Goal: Information Seeking & Learning: Find specific fact

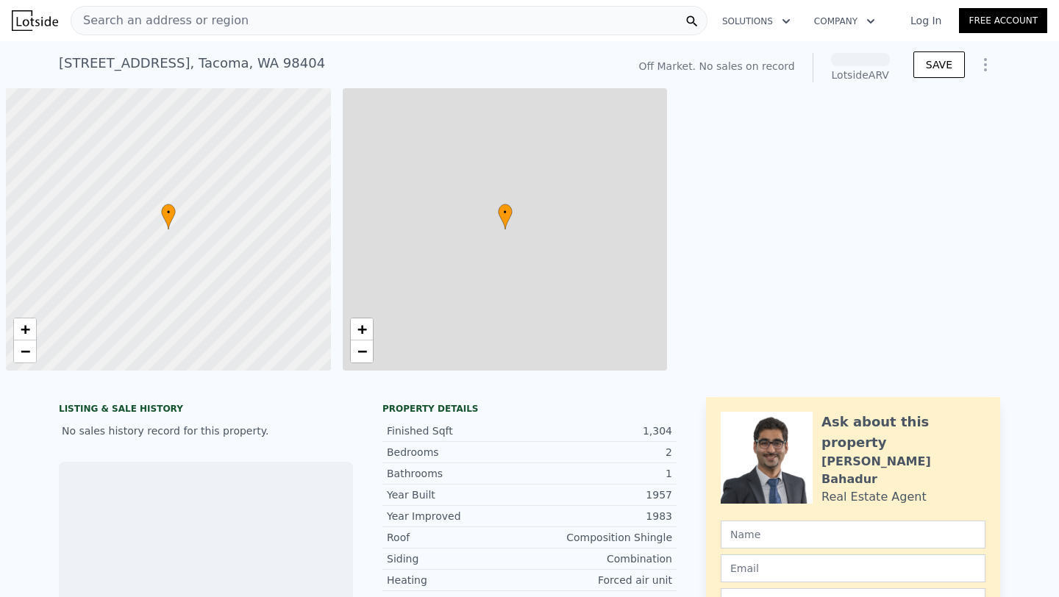
scroll to position [0, 6]
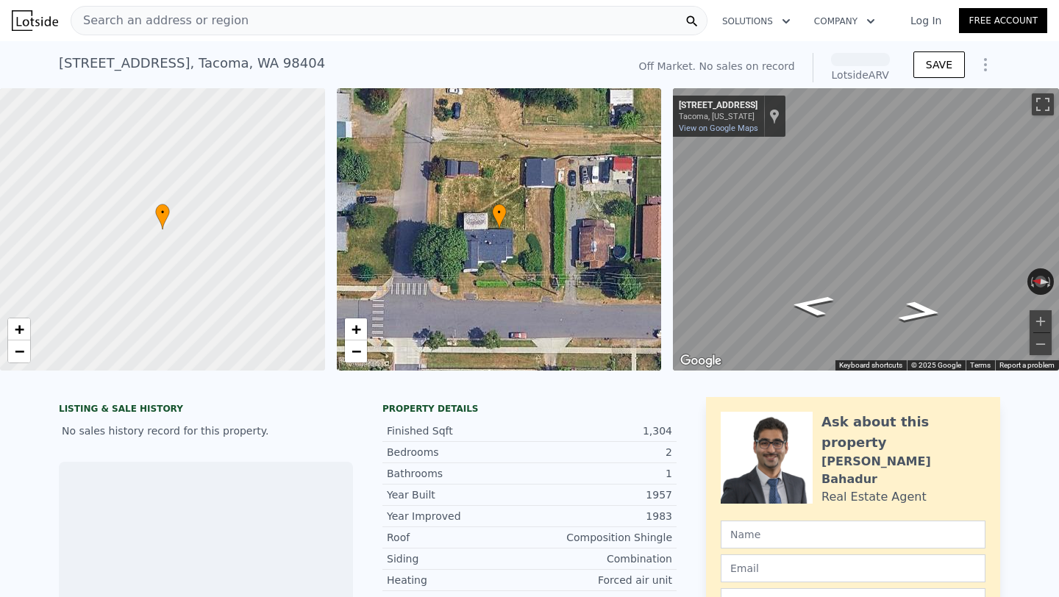
click at [538, 51] on div "[STREET_ADDRESS] No sales on record (~ARV )" at bounding box center [340, 67] width 562 height 41
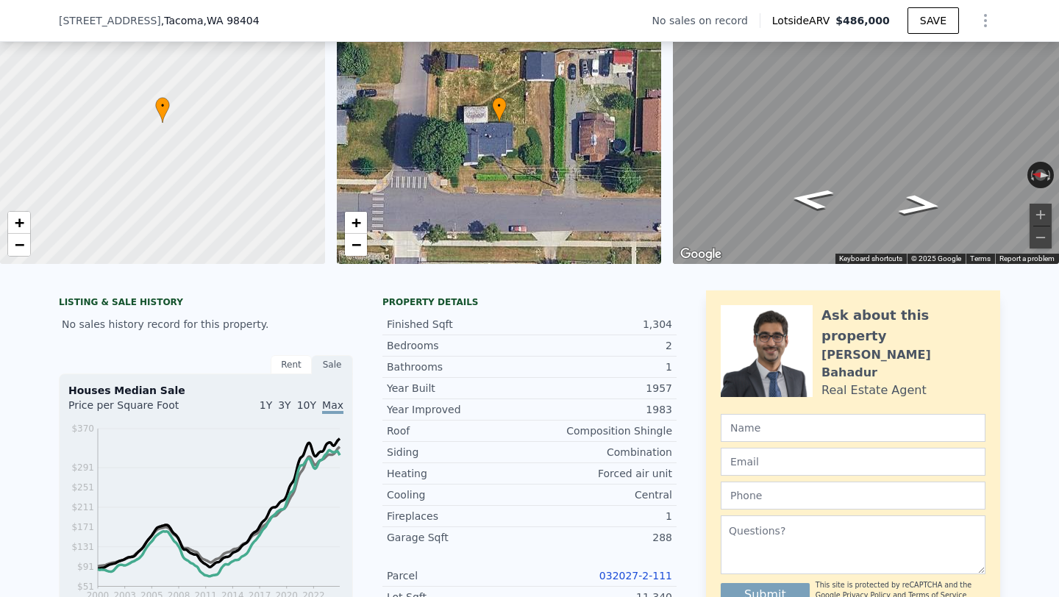
scroll to position [191, 0]
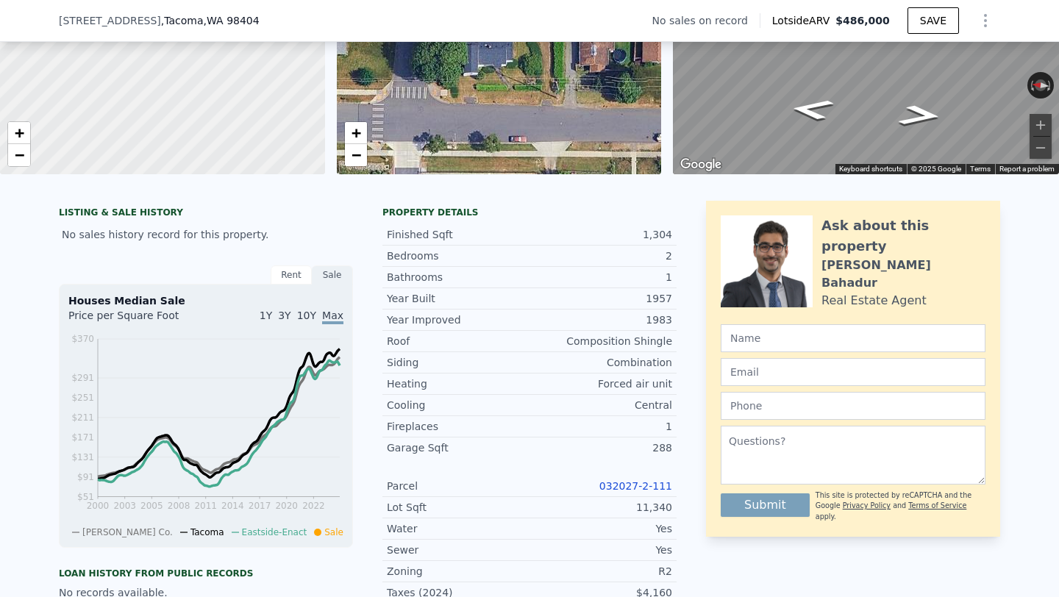
click at [645, 485] on link "032027-2-111" at bounding box center [635, 486] width 73 height 12
drag, startPoint x: 602, startPoint y: 488, endPoint x: 682, endPoint y: 486, distance: 79.4
click at [682, 486] on div "LISTING & SALE HISTORY No sales history record for this property. Rent Sale Ren…" at bounding box center [529, 574] width 941 height 746
copy link "032027-2-111"
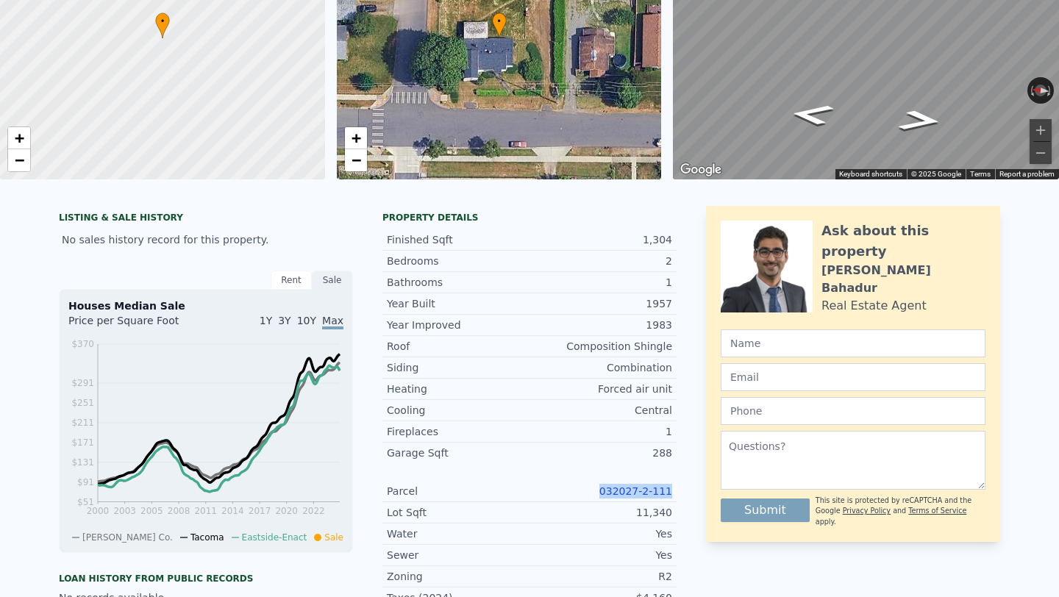
scroll to position [5, 0]
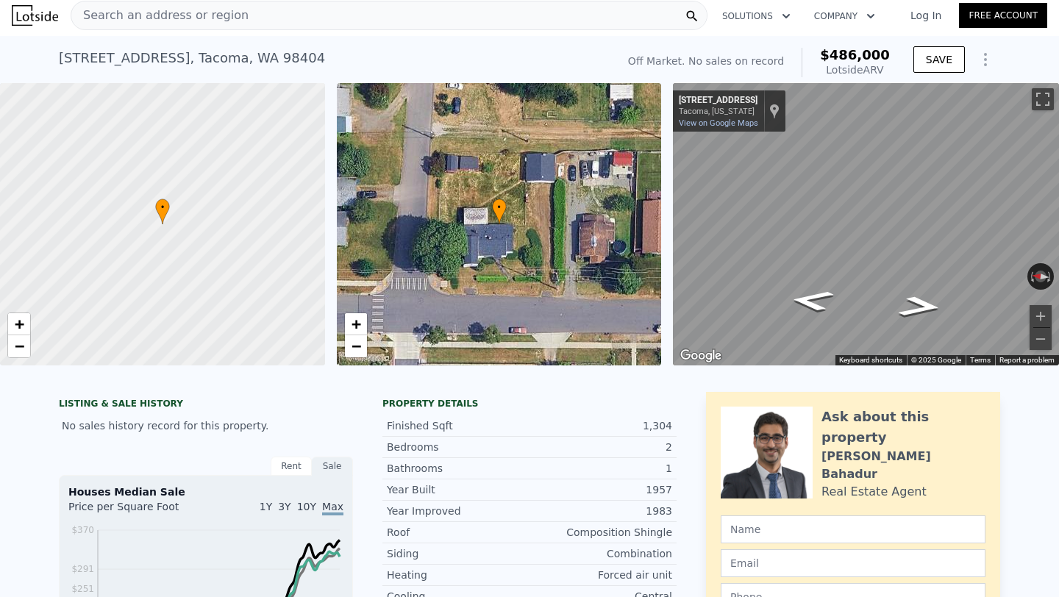
click at [533, 18] on div "Search an address or region" at bounding box center [389, 15] width 637 height 29
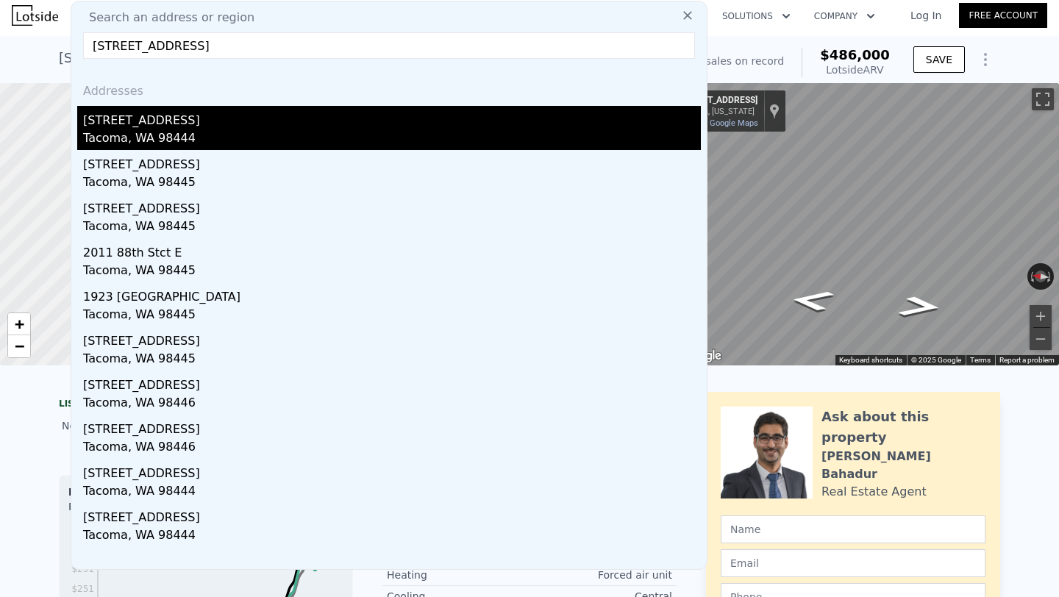
type input "[STREET_ADDRESS]"
click at [171, 116] on div "[STREET_ADDRESS]" at bounding box center [392, 118] width 618 height 24
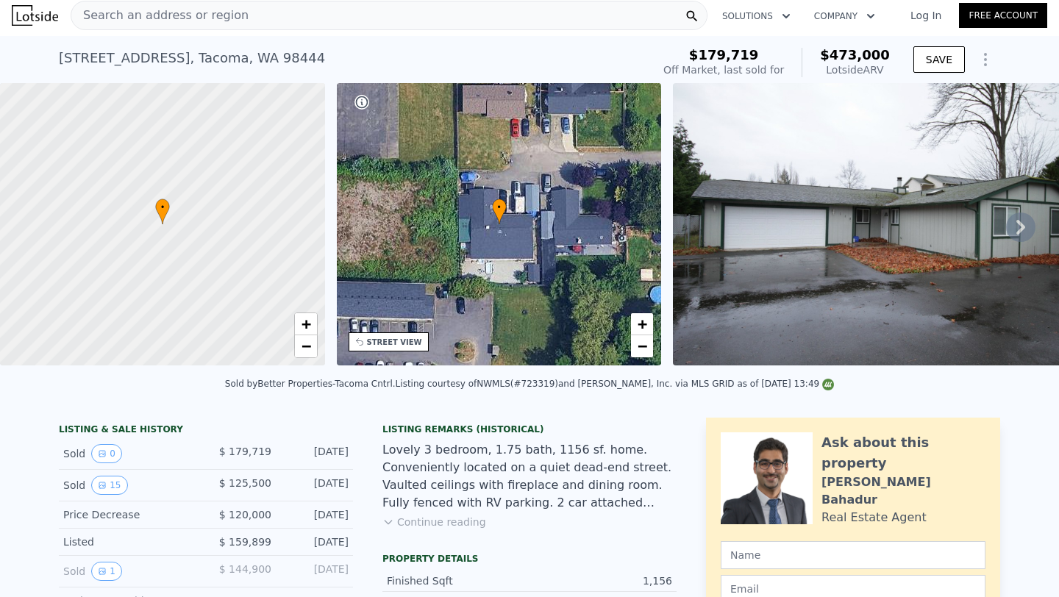
click at [455, 53] on div "[STREET_ADDRESS] Sold [DATE] for $179,719 (~ARV $473k )" at bounding box center [352, 62] width 587 height 41
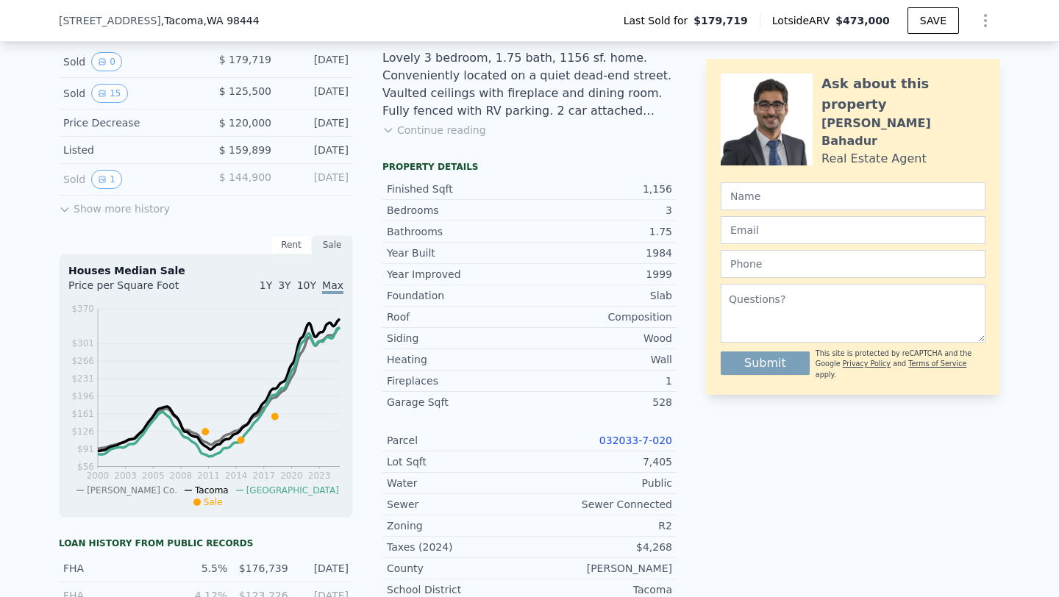
click at [610, 441] on link "032033-7-020" at bounding box center [635, 441] width 73 height 12
drag, startPoint x: 596, startPoint y: 441, endPoint x: 688, endPoint y: 441, distance: 92.7
click at [688, 441] on div "LISTING & SALE HISTORY Sold 0 $ 179,719 [DATE] Sold 15 $ 125,500 [DATE] Price D…" at bounding box center [529, 464] width 941 height 876
copy link "032033-7-020"
